Goal: Task Accomplishment & Management: Complete application form

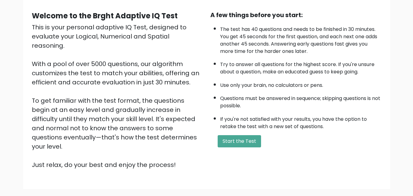
scroll to position [61, 0]
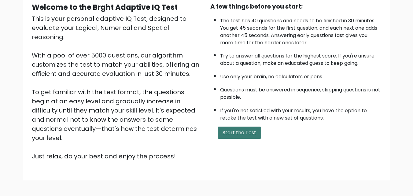
click at [233, 135] on button "Start the Test" at bounding box center [239, 133] width 43 height 12
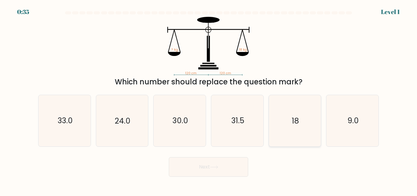
click at [285, 118] on icon "18" at bounding box center [295, 120] width 51 height 51
click at [209, 100] on input "e. 18" at bounding box center [209, 99] width 0 height 2
radio input "true"
click at [213, 173] on button "Next" at bounding box center [208, 167] width 79 height 20
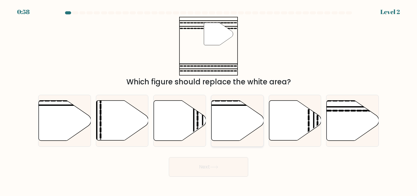
click at [226, 113] on icon at bounding box center [238, 121] width 52 height 40
click at [209, 100] on input "d." at bounding box center [209, 99] width 0 height 2
radio input "true"
click at [350, 116] on icon at bounding box center [353, 121] width 52 height 40
click at [209, 100] on input "f." at bounding box center [209, 99] width 0 height 2
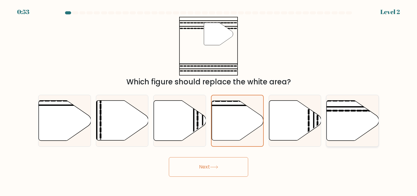
radio input "true"
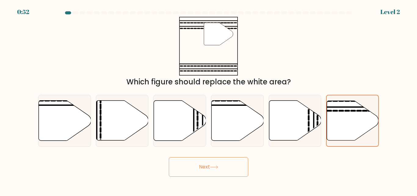
click at [220, 169] on button "Next" at bounding box center [208, 167] width 79 height 20
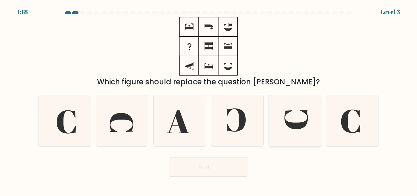
click at [294, 117] on icon at bounding box center [295, 120] width 51 height 51
click at [209, 100] on input "e." at bounding box center [209, 99] width 0 height 2
radio input "true"
click at [212, 170] on button "Next" at bounding box center [208, 167] width 79 height 20
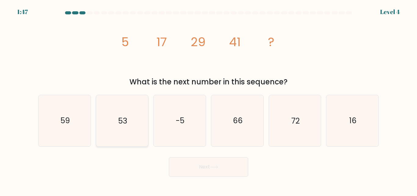
click at [119, 133] on icon "53" at bounding box center [122, 120] width 51 height 51
click at [209, 100] on input "b. 53" at bounding box center [209, 99] width 0 height 2
radio input "true"
click at [200, 166] on button "Next" at bounding box center [208, 167] width 79 height 20
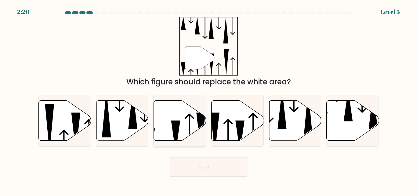
click at [194, 119] on icon at bounding box center [180, 121] width 52 height 40
click at [209, 100] on input "c." at bounding box center [209, 99] width 0 height 2
radio input "true"
click at [225, 168] on button "Next" at bounding box center [208, 167] width 79 height 20
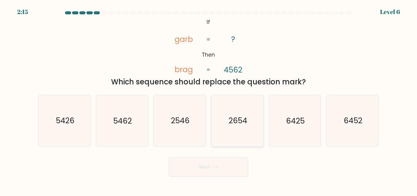
click at [235, 127] on icon "2654" at bounding box center [237, 120] width 51 height 51
click at [209, 100] on input "d. 2654" at bounding box center [209, 99] width 0 height 2
radio input "true"
click at [207, 167] on button "Next" at bounding box center [208, 167] width 79 height 20
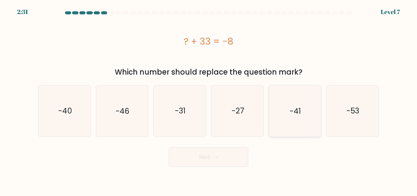
click at [282, 114] on icon "-41" at bounding box center [295, 110] width 51 height 51
click at [209, 100] on input "e. -41" at bounding box center [209, 99] width 0 height 2
radio input "true"
click at [211, 157] on button "Next" at bounding box center [208, 157] width 79 height 20
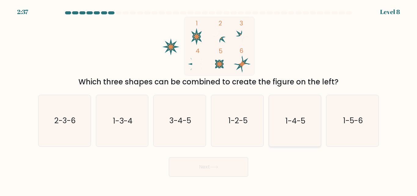
click at [288, 126] on icon "1-4-5" at bounding box center [295, 120] width 51 height 51
click at [209, 100] on input "e. 1-4-5" at bounding box center [209, 99] width 0 height 2
radio input "true"
click at [218, 172] on button "Next" at bounding box center [208, 167] width 79 height 20
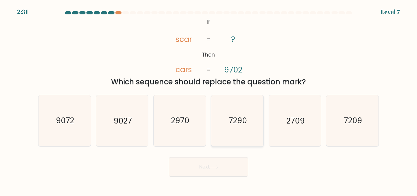
click at [239, 117] on text "7290" at bounding box center [238, 121] width 18 height 11
click at [209, 100] on input "d. 7290" at bounding box center [209, 99] width 0 height 2
radio input "true"
click at [228, 168] on button "Next" at bounding box center [208, 167] width 79 height 20
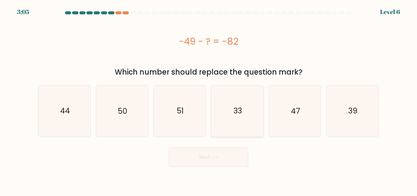
click at [241, 116] on text "33" at bounding box center [238, 110] width 9 height 11
click at [209, 100] on input "d. 33" at bounding box center [209, 99] width 0 height 2
radio input "true"
click at [213, 157] on icon at bounding box center [214, 157] width 8 height 3
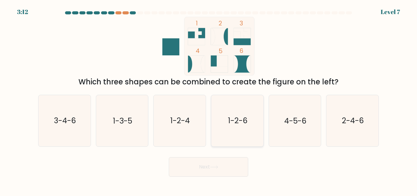
click at [240, 123] on text "1-2-6" at bounding box center [238, 121] width 20 height 11
click at [209, 100] on input "d. 1-2-6" at bounding box center [209, 99] width 0 height 2
radio input "true"
click at [210, 169] on button "Next" at bounding box center [208, 167] width 79 height 20
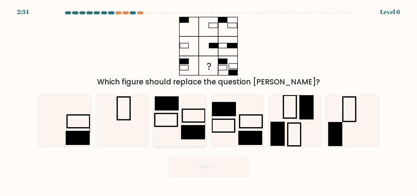
click at [185, 122] on rect at bounding box center [193, 115] width 23 height 13
click at [209, 100] on input "c." at bounding box center [209, 99] width 0 height 2
radio input "true"
click at [208, 171] on button "Next" at bounding box center [208, 167] width 79 height 20
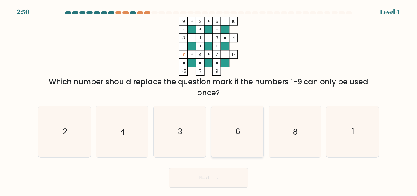
click at [236, 130] on text "6" at bounding box center [238, 132] width 5 height 11
click at [209, 100] on input "d. 6" at bounding box center [209, 99] width 0 height 2
radio input "true"
click at [228, 177] on button "Next" at bounding box center [208, 178] width 79 height 20
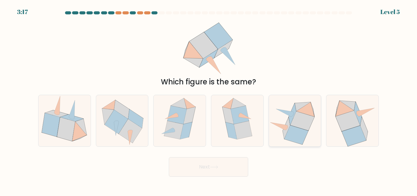
click at [293, 125] on icon at bounding box center [303, 120] width 24 height 19
click at [209, 100] on input "e." at bounding box center [209, 99] width 0 height 2
radio input "true"
click at [215, 167] on icon at bounding box center [214, 166] width 8 height 3
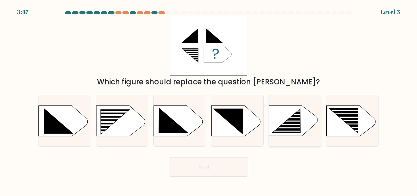
click at [303, 123] on icon at bounding box center [293, 121] width 49 height 30
click at [209, 100] on input "e." at bounding box center [209, 99] width 0 height 2
radio input "true"
click at [219, 172] on button "Next" at bounding box center [208, 167] width 79 height 20
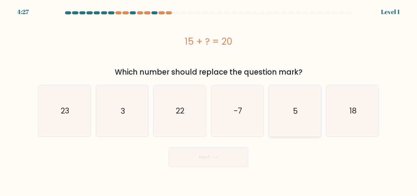
click at [289, 112] on icon "5" at bounding box center [295, 110] width 51 height 51
click at [209, 100] on input "e. 5" at bounding box center [209, 99] width 0 height 2
radio input "true"
click at [223, 157] on button "Next" at bounding box center [208, 157] width 79 height 20
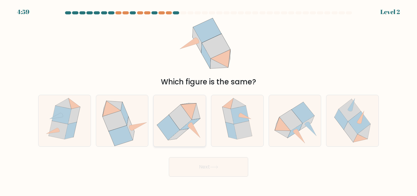
click at [184, 132] on icon at bounding box center [178, 134] width 20 height 11
click at [209, 100] on input "c." at bounding box center [209, 99] width 0 height 2
radio input "true"
click at [196, 168] on button "Next" at bounding box center [208, 167] width 79 height 20
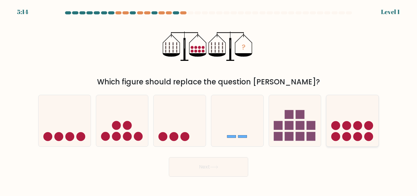
click at [366, 134] on circle at bounding box center [369, 136] width 9 height 9
click at [209, 100] on input "f." at bounding box center [209, 99] width 0 height 2
radio input "true"
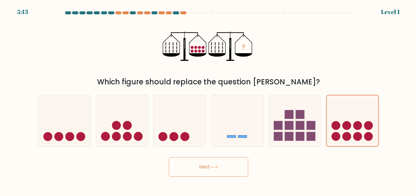
click at [236, 167] on button "Next" at bounding box center [208, 167] width 79 height 20
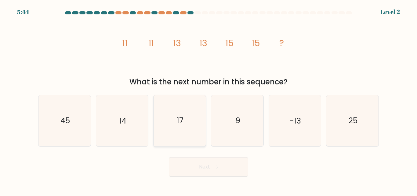
click at [175, 130] on icon "17" at bounding box center [179, 120] width 51 height 51
click at [209, 100] on input "c. 17" at bounding box center [209, 99] width 0 height 2
radio input "true"
click at [198, 169] on button "Next" at bounding box center [208, 167] width 79 height 20
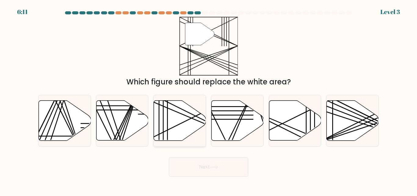
click at [176, 125] on icon at bounding box center [180, 121] width 52 height 40
click at [209, 100] on input "c." at bounding box center [209, 99] width 0 height 2
radio input "true"
click at [202, 170] on button "Next" at bounding box center [208, 167] width 79 height 20
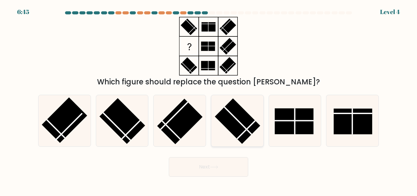
click at [241, 117] on rect at bounding box center [238, 121] width 46 height 46
click at [209, 100] on input "d." at bounding box center [209, 99] width 0 height 2
radio input "true"
click at [202, 165] on button "Next" at bounding box center [208, 167] width 79 height 20
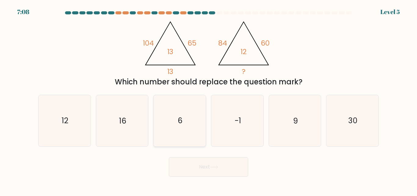
click at [178, 123] on text "6" at bounding box center [180, 121] width 5 height 11
click at [209, 100] on input "c. 6" at bounding box center [209, 99] width 0 height 2
radio input "true"
click at [203, 167] on button "Next" at bounding box center [208, 167] width 79 height 20
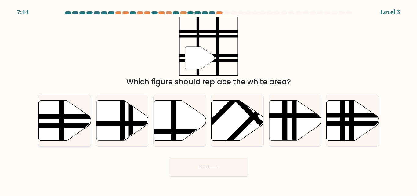
click at [75, 129] on icon at bounding box center [65, 121] width 52 height 40
click at [209, 100] on input "a." at bounding box center [209, 99] width 0 height 2
radio input "true"
click at [188, 168] on button "Next" at bounding box center [208, 167] width 79 height 20
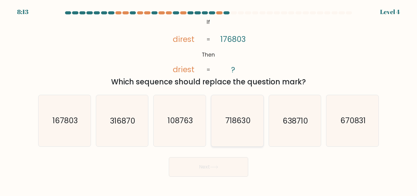
click at [237, 119] on text "718630" at bounding box center [237, 121] width 25 height 11
click at [209, 100] on input "d. 718630" at bounding box center [209, 99] width 0 height 2
radio input "true"
click at [206, 168] on button "Next" at bounding box center [208, 167] width 79 height 20
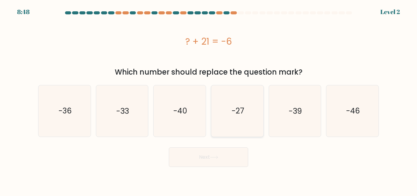
click at [244, 111] on text "-27" at bounding box center [238, 110] width 13 height 11
click at [209, 100] on input "d. -27" at bounding box center [209, 99] width 0 height 2
radio input "true"
click at [212, 160] on button "Next" at bounding box center [208, 157] width 79 height 20
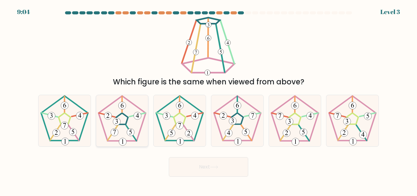
click at [113, 135] on 664 at bounding box center [115, 132] width 8 height 8
click at [209, 100] on input "b." at bounding box center [209, 99] width 0 height 2
radio input "true"
click at [206, 172] on button "Next" at bounding box center [208, 167] width 79 height 20
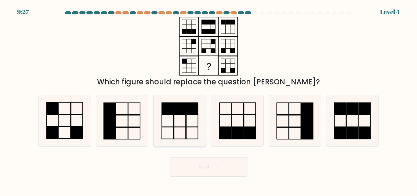
click at [162, 130] on rect at bounding box center [168, 133] width 12 height 12
click at [209, 100] on input "c." at bounding box center [209, 99] width 0 height 2
radio input "true"
click at [203, 168] on button "Next" at bounding box center [208, 167] width 79 height 20
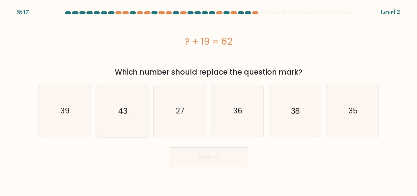
click at [118, 116] on text "43" at bounding box center [122, 110] width 9 height 11
click at [209, 100] on input "b. 43" at bounding box center [209, 99] width 0 height 2
radio input "true"
click at [212, 160] on button "Next" at bounding box center [208, 157] width 79 height 20
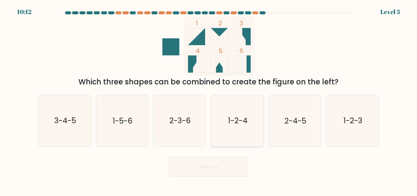
click at [241, 116] on text "1-2-4" at bounding box center [238, 121] width 20 height 11
click at [209, 100] on input "d. 1-2-4" at bounding box center [209, 99] width 0 height 2
radio input "true"
click at [213, 172] on button "Next" at bounding box center [208, 167] width 79 height 20
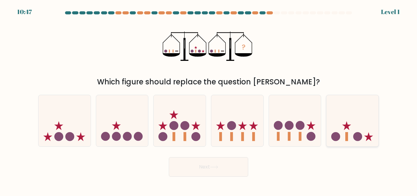
click at [354, 143] on div at bounding box center [352, 121] width 53 height 52
click at [209, 100] on input "f." at bounding box center [209, 99] width 0 height 2
radio input "true"
click at [226, 167] on button "Next" at bounding box center [208, 167] width 79 height 20
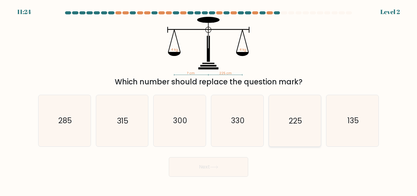
click at [290, 117] on text "225" at bounding box center [295, 121] width 13 height 11
click at [209, 100] on input "e. 225" at bounding box center [209, 99] width 0 height 2
radio input "true"
click at [225, 170] on button "Next" at bounding box center [208, 167] width 79 height 20
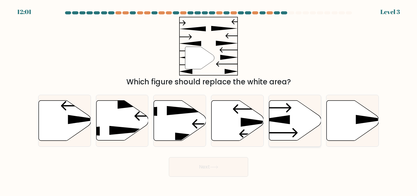
click at [289, 131] on icon at bounding box center [295, 121] width 52 height 40
click at [209, 100] on input "e." at bounding box center [209, 99] width 0 height 2
radio input "true"
click at [222, 166] on button "Next" at bounding box center [208, 167] width 79 height 20
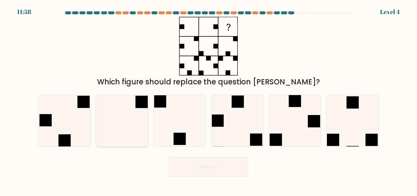
click at [133, 126] on icon at bounding box center [122, 120] width 51 height 51
click at [209, 100] on input "b." at bounding box center [209, 99] width 0 height 2
radio input "true"
click at [362, 135] on icon at bounding box center [352, 120] width 51 height 51
click at [209, 100] on input "f." at bounding box center [209, 99] width 0 height 2
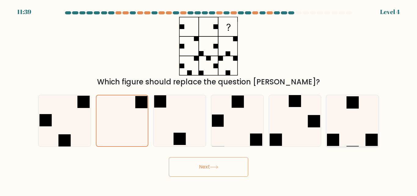
radio input "true"
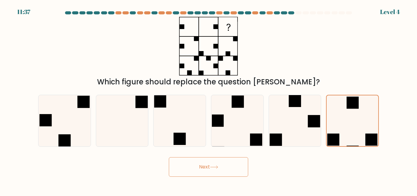
click at [221, 168] on button "Next" at bounding box center [208, 167] width 79 height 20
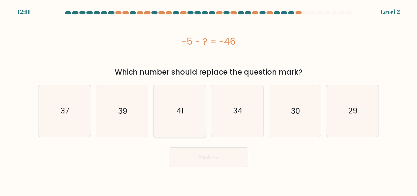
click at [189, 107] on icon "41" at bounding box center [179, 110] width 51 height 51
click at [209, 100] on input "c. 41" at bounding box center [209, 99] width 0 height 2
radio input "true"
click at [210, 162] on button "Next" at bounding box center [208, 157] width 79 height 20
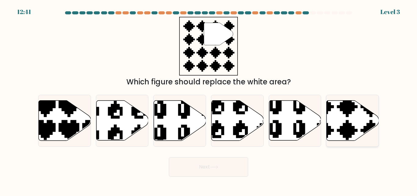
click at [352, 118] on icon at bounding box center [353, 121] width 52 height 40
click at [209, 100] on input "f." at bounding box center [209, 99] width 0 height 2
radio input "true"
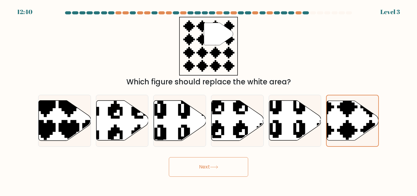
click at [217, 172] on button "Next" at bounding box center [208, 167] width 79 height 20
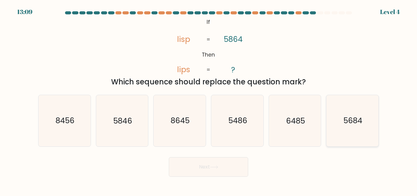
click at [354, 119] on text "5684" at bounding box center [353, 121] width 19 height 11
click at [209, 100] on input "f. 5684" at bounding box center [209, 99] width 0 height 2
radio input "true"
click at [232, 168] on button "Next" at bounding box center [208, 167] width 79 height 20
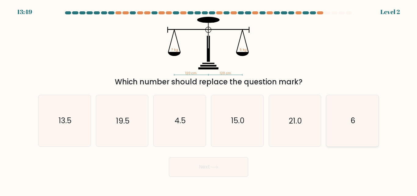
click at [352, 131] on icon "6" at bounding box center [352, 120] width 51 height 51
click at [209, 100] on input "f. 6" at bounding box center [209, 99] width 0 height 2
radio input "true"
click at [212, 178] on body "13:48 Level 2" at bounding box center [208, 98] width 417 height 196
click at [214, 173] on button "Next" at bounding box center [208, 167] width 79 height 20
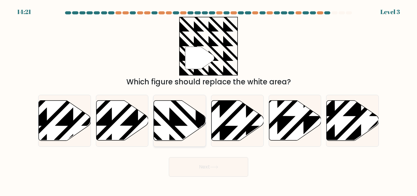
click at [171, 122] on icon at bounding box center [195, 99] width 105 height 105
click at [209, 100] on input "c." at bounding box center [209, 99] width 0 height 2
radio input "true"
click at [218, 166] on icon at bounding box center [214, 166] width 8 height 3
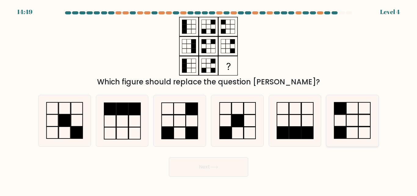
click at [350, 115] on rect at bounding box center [353, 121] width 12 height 12
click at [209, 100] on input "f." at bounding box center [209, 99] width 0 height 2
radio input "true"
click at [216, 170] on button "Next" at bounding box center [208, 167] width 79 height 20
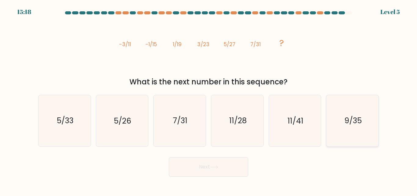
click at [351, 125] on text "9/35" at bounding box center [353, 121] width 17 height 11
click at [209, 100] on input "f. 9/35" at bounding box center [209, 99] width 0 height 2
radio input "true"
click at [218, 171] on button "Next" at bounding box center [208, 167] width 79 height 20
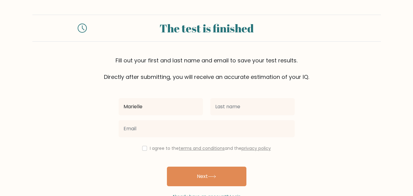
type input "Marielle"
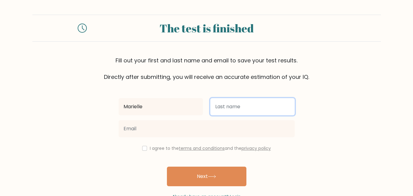
click at [232, 108] on input "text" at bounding box center [252, 106] width 84 height 17
type input "Cristal"
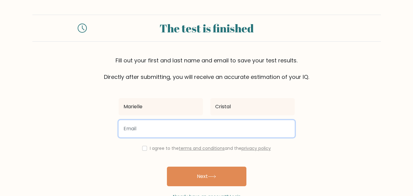
click at [224, 127] on input "email" at bounding box center [207, 128] width 176 height 17
type input "mariellecristal7@gmail.com"
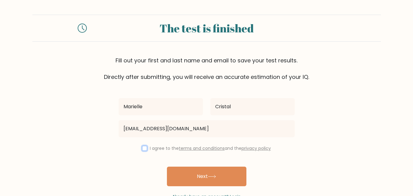
drag, startPoint x: 144, startPoint y: 148, endPoint x: 165, endPoint y: 166, distance: 27.5
click at [144, 148] on input "checkbox" at bounding box center [144, 148] width 5 height 5
checkbox input "true"
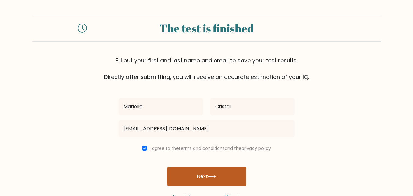
click at [198, 174] on button "Next" at bounding box center [206, 177] width 79 height 20
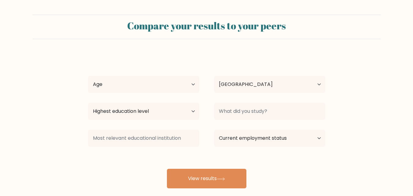
select select "PH"
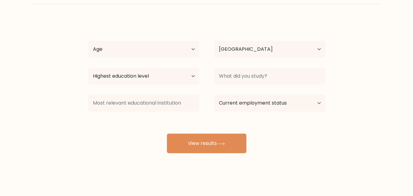
scroll to position [36, 0]
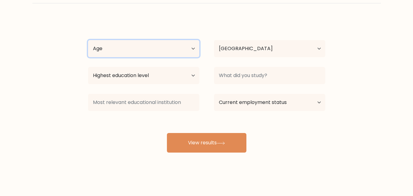
drag, startPoint x: 185, startPoint y: 45, endPoint x: 185, endPoint y: 48, distance: 3.7
click at [185, 45] on select "Age Under 18 years old 18-24 years old 25-34 years old 35-44 years old 45-54 ye…" at bounding box center [143, 48] width 111 height 17
click at [88, 40] on select "Age Under 18 years old 18-24 years old 25-34 years old 35-44 years old 45-54 ye…" at bounding box center [143, 48] width 111 height 17
click at [124, 53] on select "Age Under 18 years old 18-24 years old 25-34 years old 35-44 years old 45-54 ye…" at bounding box center [143, 48] width 111 height 17
select select "18_24"
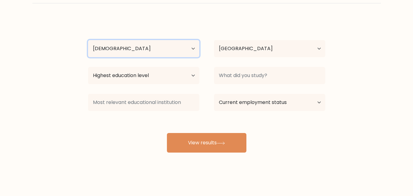
click at [88, 40] on select "Age Under 18 years old 18-24 years old 25-34 years old 35-44 years old 45-54 ye…" at bounding box center [143, 48] width 111 height 17
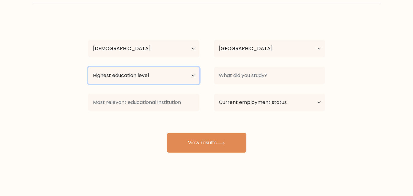
click at [126, 76] on select "Highest education level No schooling Primary Lower Secondary Upper Secondary Oc…" at bounding box center [143, 75] width 111 height 17
select select "bachelors_degree"
click at [88, 67] on select "Highest education level No schooling Primary Lower Secondary Upper Secondary Oc…" at bounding box center [143, 75] width 111 height 17
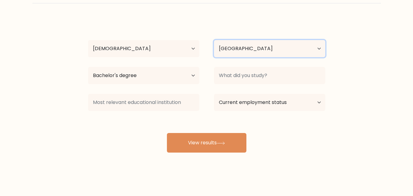
click at [240, 51] on select "Country Afghanistan Albania Algeria American Samoa Andorra Angola Anguilla Anta…" at bounding box center [269, 48] width 111 height 17
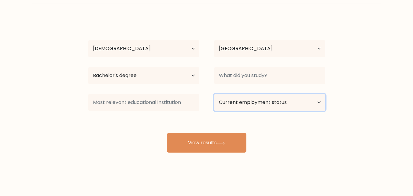
click at [264, 101] on select "Current employment status Employed Student Retired Other / prefer not to answer" at bounding box center [269, 102] width 111 height 17
select select "other"
click at [214, 94] on select "Current employment status Employed Student Retired Other / prefer not to answer" at bounding box center [269, 102] width 111 height 17
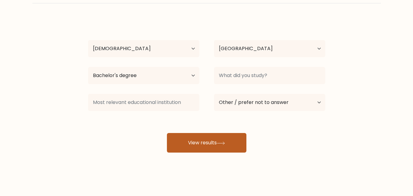
click at [212, 144] on button "View results" at bounding box center [206, 143] width 79 height 20
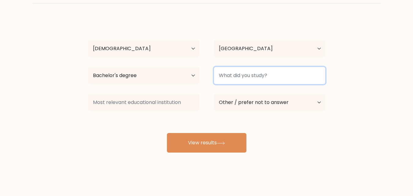
click at [241, 78] on input at bounding box center [269, 75] width 111 height 17
type input "B"
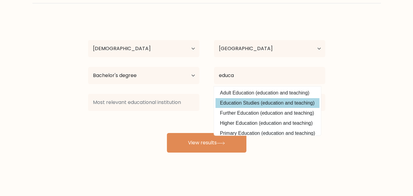
click at [244, 103] on div "Marielle Cristal Age Under 18 years old 18-24 years old 25-34 years old 35-44 y…" at bounding box center [206, 85] width 244 height 134
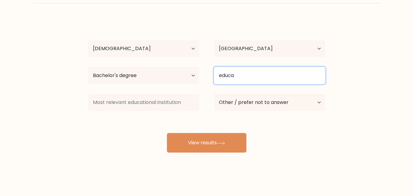
click at [252, 73] on input "educa" at bounding box center [269, 75] width 111 height 17
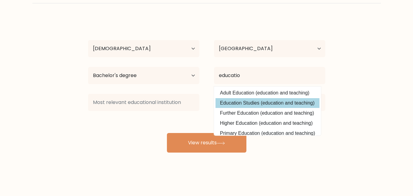
click at [291, 102] on div "Marielle Cristal Age Under 18 years old 18-24 years old 25-34 years old 35-44 y…" at bounding box center [206, 85] width 244 height 134
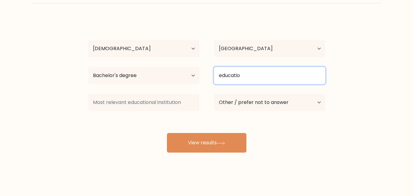
click at [251, 78] on input "educatio" at bounding box center [269, 75] width 111 height 17
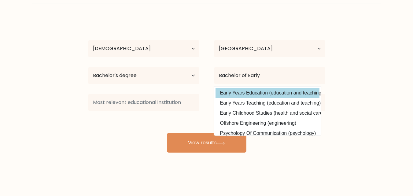
click at [259, 92] on option "Early Years Education (education and teaching)" at bounding box center [267, 93] width 104 height 10
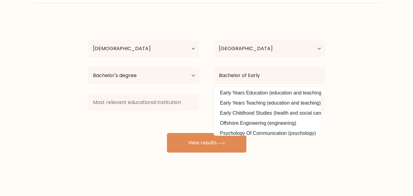
type input "Early Years Education"
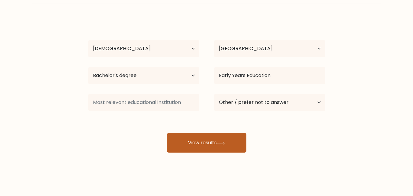
click at [217, 148] on button "View results" at bounding box center [206, 143] width 79 height 20
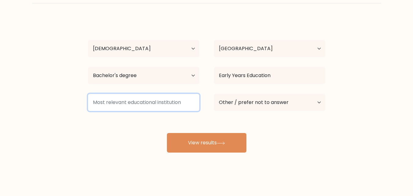
click at [158, 103] on input at bounding box center [143, 102] width 111 height 17
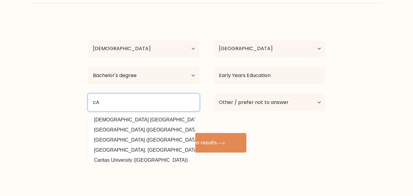
type input "c"
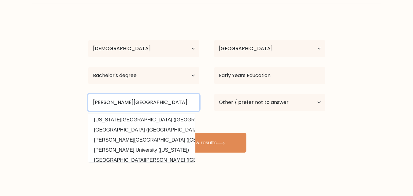
type input "Carlos Hilado Memorial State University"
click at [167, 133] on button "View results" at bounding box center [206, 143] width 79 height 20
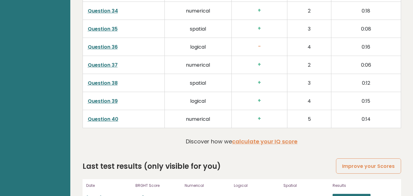
scroll to position [1583, 0]
click at [352, 193] on link "View results" at bounding box center [351, 197] width 38 height 8
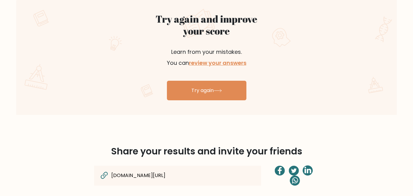
scroll to position [367, 0]
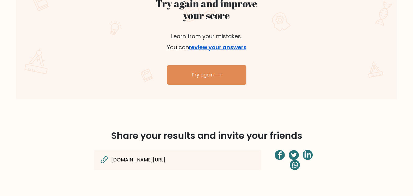
click at [210, 48] on link "review your answers" at bounding box center [217, 47] width 57 height 8
